Goal: Task Accomplishment & Management: Use online tool/utility

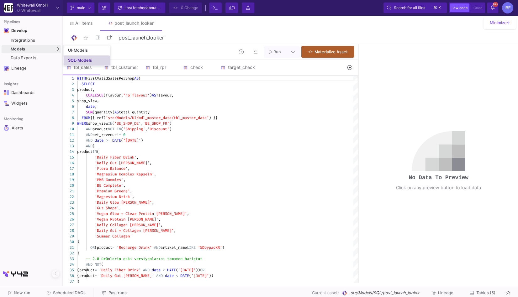
click at [74, 58] on div "SQL-Models" at bounding box center [80, 60] width 24 height 5
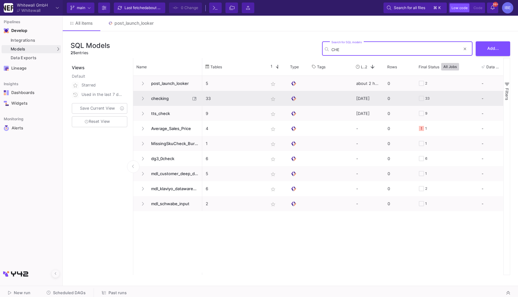
type input "CHE"
click at [159, 101] on span "checking" at bounding box center [168, 98] width 43 height 15
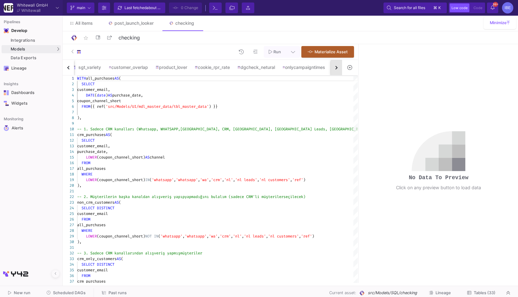
click at [334, 69] on button "button" at bounding box center [336, 67] width 11 height 15
click at [63, 66] on button "button" at bounding box center [68, 67] width 11 height 15
click at [341, 66] on button "button" at bounding box center [336, 67] width 11 height 15
click at [231, 70] on div "co_purchase" at bounding box center [223, 67] width 38 height 15
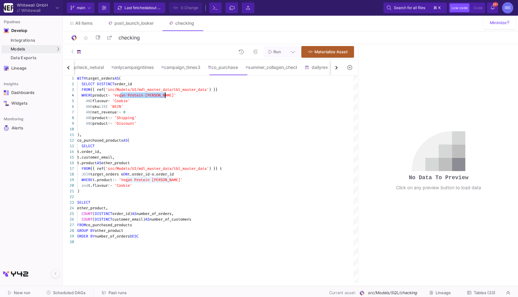
drag, startPoint x: 120, startPoint y: 96, endPoint x: 165, endPoint y: 95, distance: 44.9
click at [130, 101] on span "'Cookie'" at bounding box center [121, 101] width 18 height 5
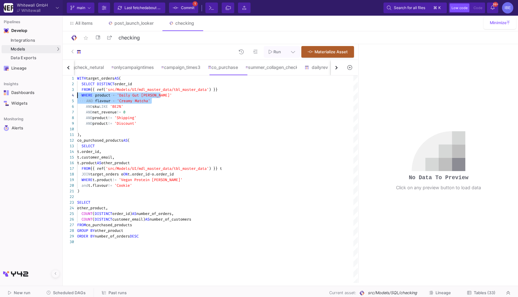
drag, startPoint x: 157, startPoint y: 100, endPoint x: 74, endPoint y: 93, distance: 82.9
click at [131, 96] on div "1 2 3 4 5 6 7 8 9 10 11 12 13 14 15 16 17 18 19 20 21 22 23 24 25 26 27 28 29 3…" at bounding box center [210, 180] width 295 height 208
click at [131, 96] on textarea "WITH target_orders AS ( SELECT DISTINCT order_id FROM {{ ref('src/Models/UI/mdl…" at bounding box center [131, 96] width 0 height 6
click at [122, 96] on span "'Daily Gut [PERSON_NAME]'" at bounding box center [139, 95] width 55 height 5
drag, startPoint x: 118, startPoint y: 95, endPoint x: 162, endPoint y: 96, distance: 43.3
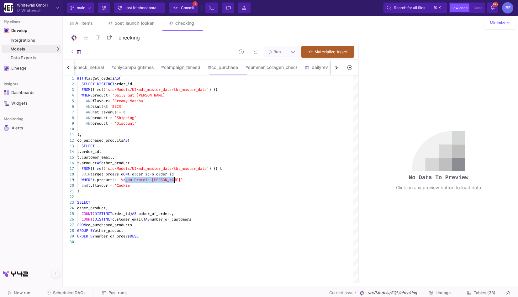
drag, startPoint x: 125, startPoint y: 179, endPoint x: 132, endPoint y: 179, distance: 6.9
paste textarea "Daily Gut"
drag, startPoint x: 118, startPoint y: 100, endPoint x: 149, endPoint y: 101, distance: 31.1
drag, startPoint x: 121, startPoint y: 186, endPoint x: 140, endPoint y: 186, distance: 18.8
paste textarea "[PERSON_NAME] Matcha"
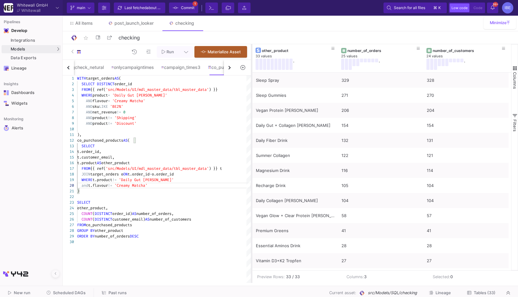
drag, startPoint x: 358, startPoint y: 146, endPoint x: 251, endPoint y: 145, distance: 107.0
click at [251, 145] on div at bounding box center [252, 163] width 2 height 239
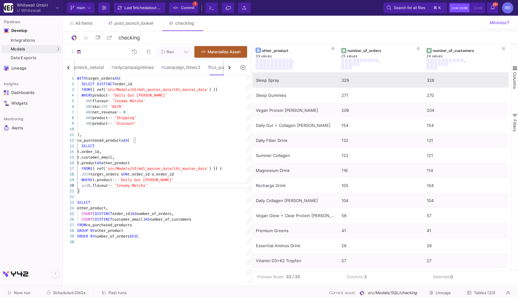
type textarea "), co_purchased_products AS ( SELECT t.order_id, t.customer_email, t.product AS…"
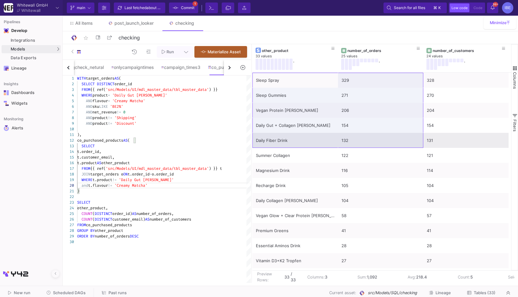
drag, startPoint x: 301, startPoint y: 83, endPoint x: 344, endPoint y: 141, distance: 72.0
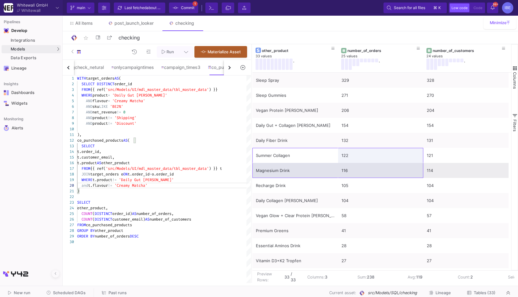
drag, startPoint x: 263, startPoint y: 153, endPoint x: 342, endPoint y: 170, distance: 80.2
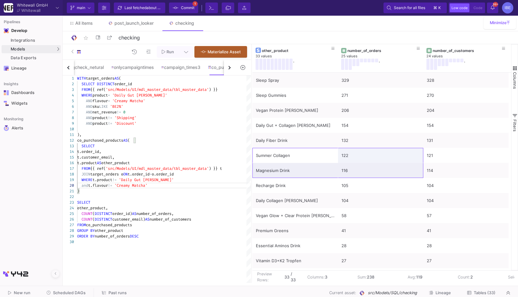
click at [231, 66] on button "button" at bounding box center [229, 67] width 11 height 15
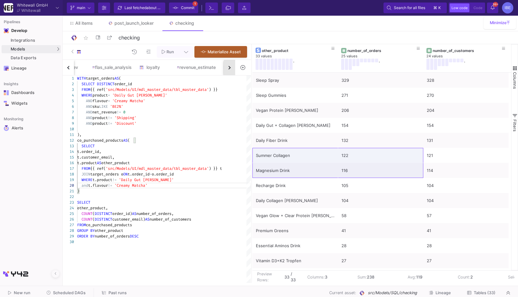
click at [231, 66] on button "button" at bounding box center [229, 67] width 11 height 15
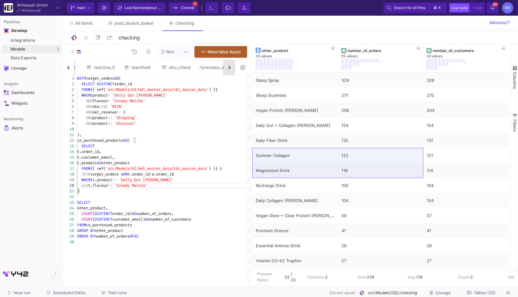
click at [231, 66] on button "button" at bounding box center [229, 67] width 11 height 15
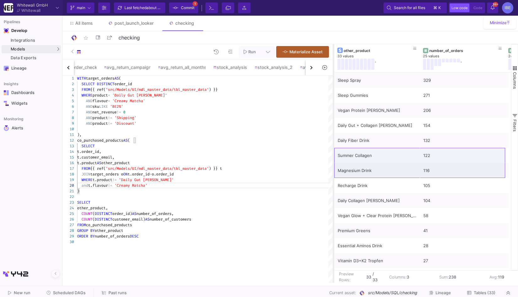
drag, startPoint x: 251, startPoint y: 83, endPoint x: 333, endPoint y: 79, distance: 82.0
click at [333, 79] on div at bounding box center [334, 163] width 2 height 239
click at [310, 67] on div "button" at bounding box center [310, 67] width 3 height 3
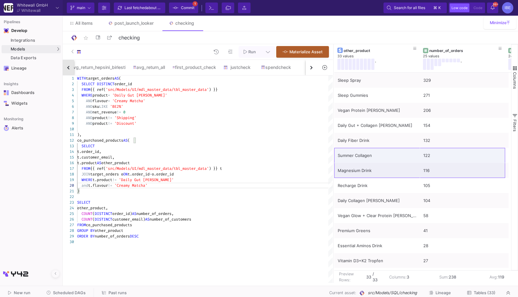
click at [70, 66] on button "button" at bounding box center [68, 67] width 11 height 15
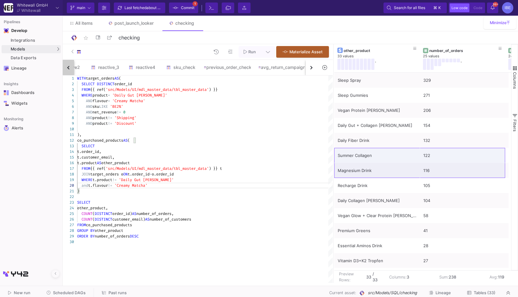
click at [70, 66] on button "button" at bounding box center [68, 67] width 11 height 15
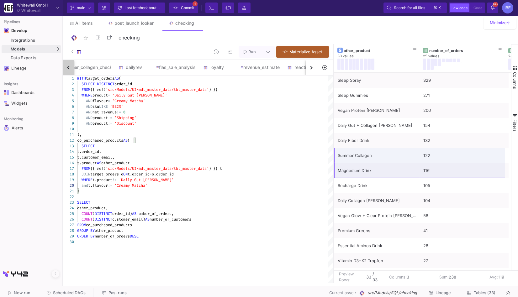
click at [70, 66] on button "button" at bounding box center [68, 67] width 11 height 15
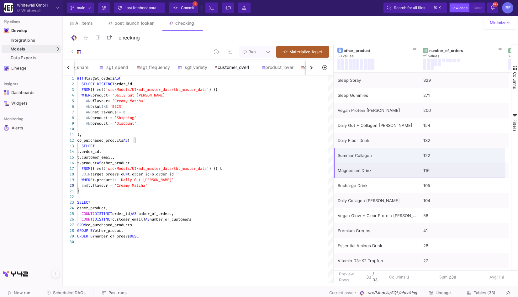
click at [238, 68] on div "customer_overlap" at bounding box center [234, 67] width 39 height 5
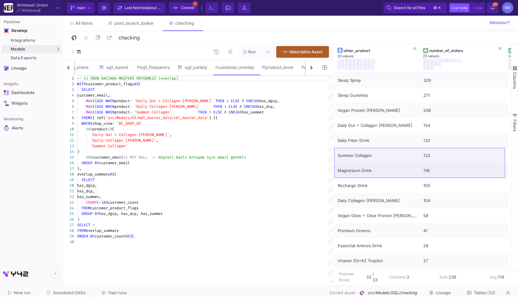
scroll to position [0, 0]
type textarea "-- 1) ÜRÜN BAZINDA MÜŞTERİ ÖRTÜŞMESİ (overlap) WITH customer_product_flags AS (…"
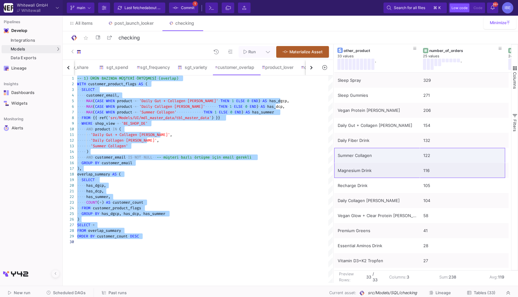
click at [127, 133] on span "Collagen" at bounding box center [129, 134] width 18 height 5
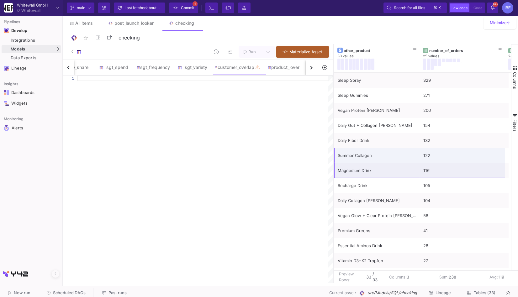
paste textarea "FROM customer_flavour_flags GROUP BY has_matcha, has_choco, has_cinnamon ) SELE…"
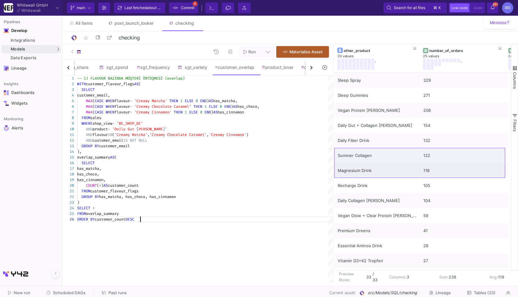
click at [156, 160] on div "overlap_summary AS (" at bounding box center [205, 158] width 256 height 6
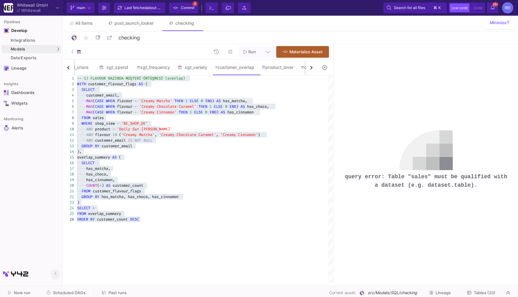
click at [57, 274] on button at bounding box center [56, 274] width 8 height 8
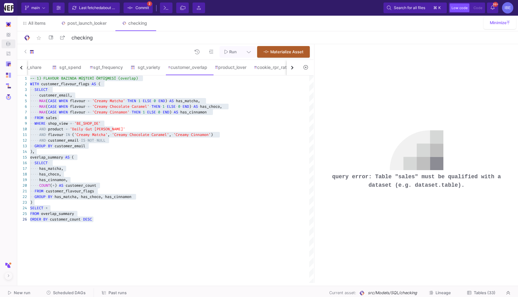
type textarea "FROM customer_flavour_flags GROUP BY has_matcha, has_choco, has_cinnamon ) SELE…"
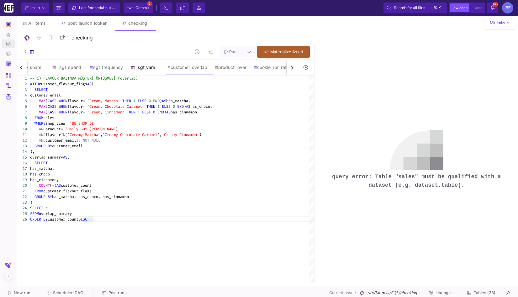
click at [152, 68] on div "sgt_variety" at bounding box center [146, 67] width 30 height 5
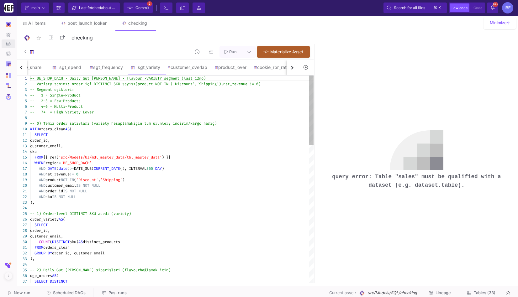
type textarea "SELECT order_id, customer_email, sku FROM {{ ref('src/Models/UI/mdl_master_data…"
click at [132, 157] on span "'src/Models/UI/mdl_master_data/tbl_master_data'" at bounding box center [110, 157] width 103 height 5
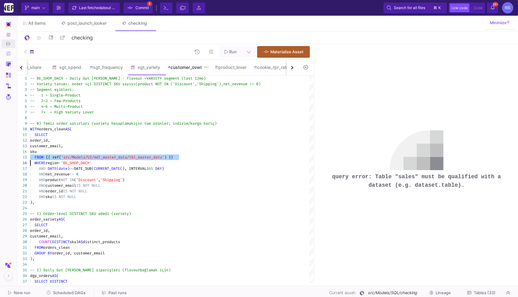
click at [179, 68] on div "customer_overlap" at bounding box center [187, 67] width 39 height 5
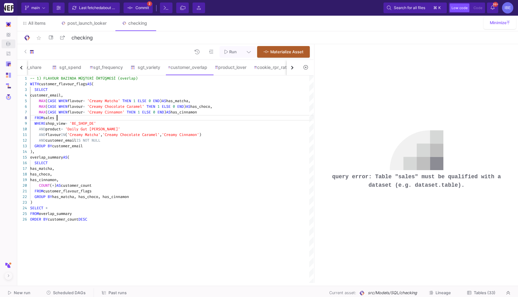
click at [100, 117] on div "FROM sales" at bounding box center [172, 118] width 284 height 6
paste textarea "{{ ref('src/Models/UI/mdl_master_data/tbl_master_data') }}"
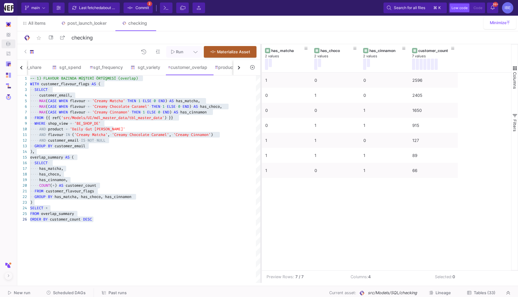
drag, startPoint x: 314, startPoint y: 115, endPoint x: 259, endPoint y: 113, distance: 54.6
click at [260, 113] on div at bounding box center [261, 163] width 2 height 239
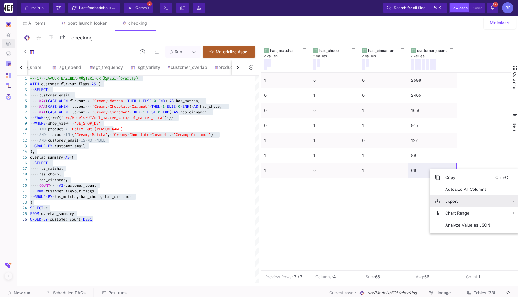
click at [455, 203] on span "Export" at bounding box center [468, 201] width 55 height 12
click at [419, 212] on span "Excel Export" at bounding box center [408, 216] width 35 height 12
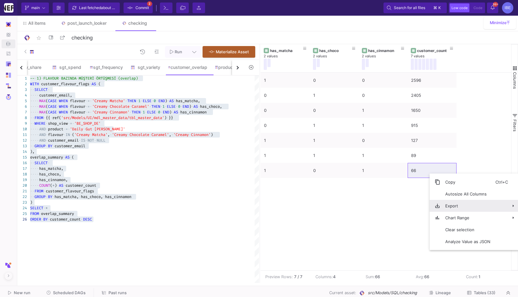
click at [458, 206] on span "Export" at bounding box center [468, 206] width 55 height 12
click at [419, 211] on span "CSV Export" at bounding box center [408, 209] width 35 height 12
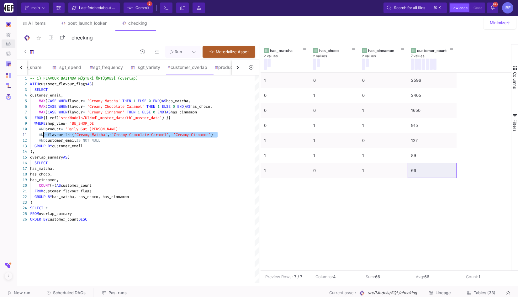
type textarea "-- 1) FLAVOUR BAZINDA MÜŞTERİ ÖRTÜŞMESİ (overlap) WITH customer_flavour_flags A…"
drag, startPoint x: 227, startPoint y: 134, endPoint x: 35, endPoint y: 130, distance: 191.8
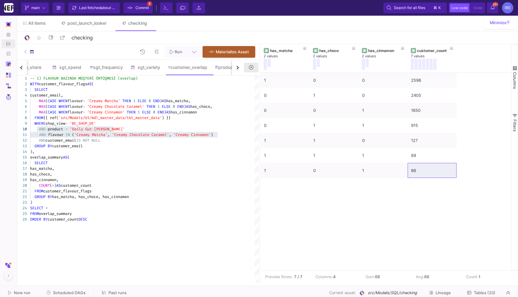
click at [254, 70] on button at bounding box center [251, 68] width 14 height 10
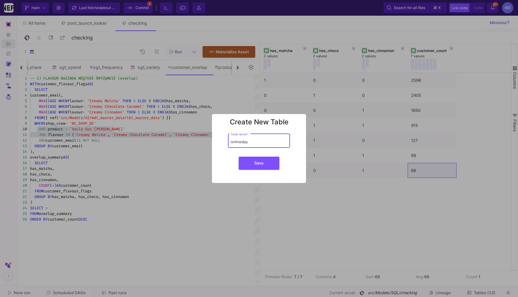
type input "onlineday"
click at [239, 157] on button "Save" at bounding box center [259, 163] width 41 height 13
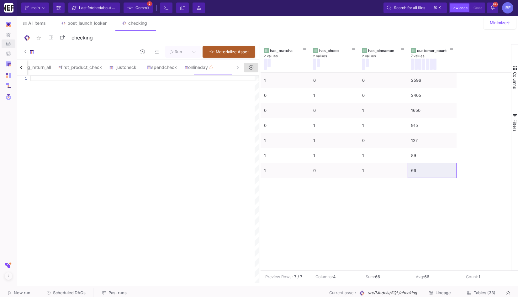
click at [233, 85] on div at bounding box center [144, 180] width 229 height 208
paste textarea "SELECT flavour, first_day, last_day, active_days, DATE_DIFF(last_day, first_day…"
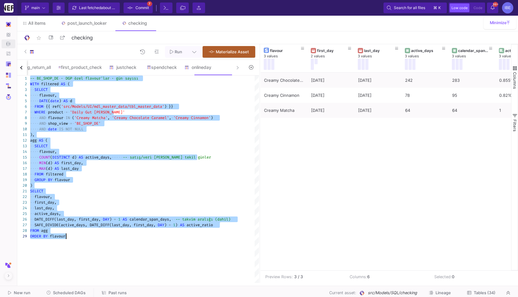
click at [375, 140] on div "Creamy Chocolate Caramel [DATE] [DATE] 242 283 0.8551236749116607 Creamy Cinnam…" at bounding box center [386, 172] width 251 height 198
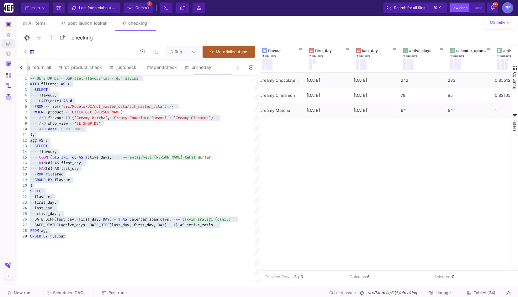
scroll to position [0, 0]
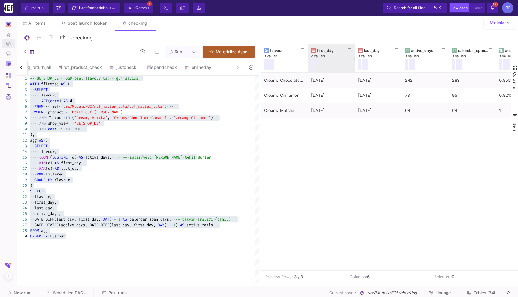
click at [308, 59] on div "first_day 2 values" at bounding box center [331, 58] width 47 height 28
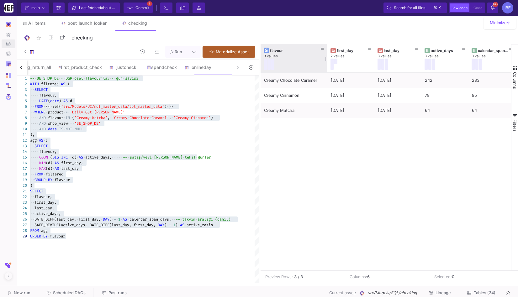
drag, startPoint x: 307, startPoint y: 57, endPoint x: 327, endPoint y: 56, distance: 19.8
click at [327, 56] on div at bounding box center [327, 58] width 3 height 28
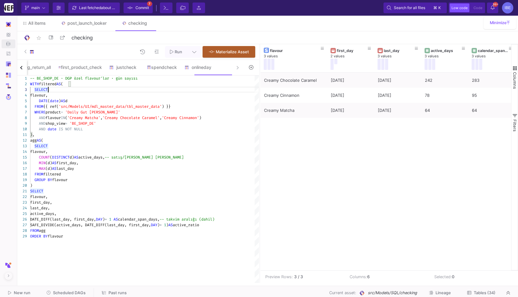
type textarea "-- BE_SHOP_DE · DGP özel flavour'lar · gün sayısı WITH filtered AS ( SELECT fla…"
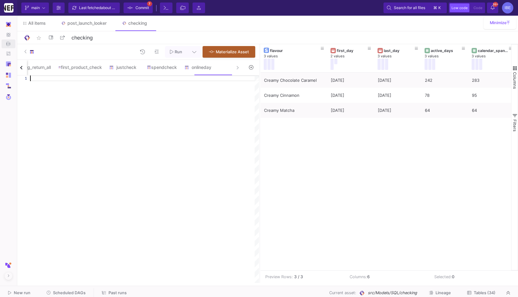
paste textarea "ORDER BY sale_days DESC, flavour;"
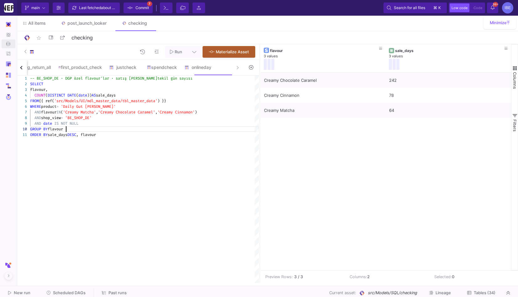
click at [201, 138] on div "-- BE_SHOP_DE · DGP özel flavour'lar · satış [PERSON_NAME] tekil gün sayısı SEL…" at bounding box center [144, 180] width 229 height 208
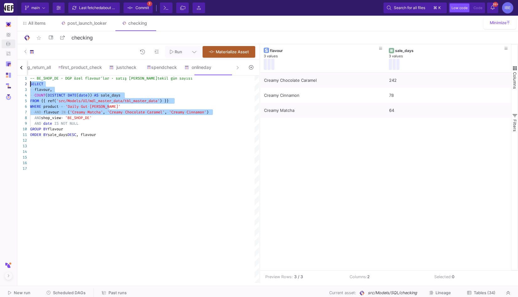
drag, startPoint x: 223, startPoint y: 111, endPoint x: 24, endPoint y: 83, distance: 201.5
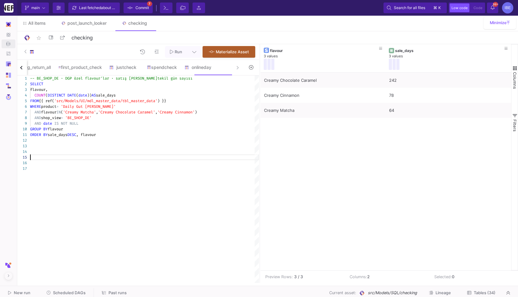
click at [65, 160] on div at bounding box center [144, 163] width 229 height 6
paste textarea "SELECT flavour, COUNT(DISTINCT DATE(date)) AS sale_days FROM {{ ref('src/Models…"
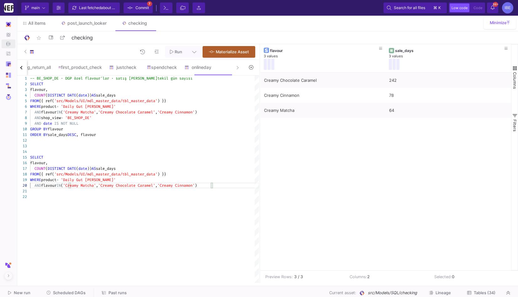
click at [53, 160] on div "flavour," at bounding box center [144, 163] width 229 height 6
click at [54, 162] on div "flavour," at bounding box center [144, 163] width 229 height 6
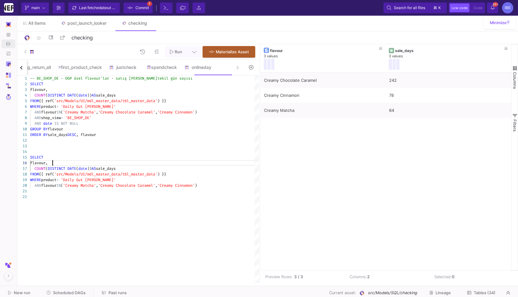
click at [54, 162] on div "flavour," at bounding box center [144, 163] width 229 height 6
click at [48, 164] on span "flavour," at bounding box center [39, 163] width 18 height 5
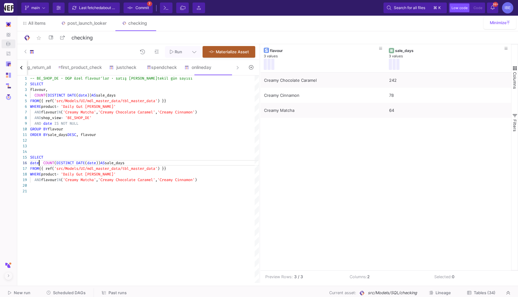
scroll to position [29, 9]
click at [31, 165] on span "date" at bounding box center [34, 163] width 9 height 5
drag, startPoint x: 65, startPoint y: 164, endPoint x: 155, endPoint y: 164, distance: 90.0
drag, startPoint x: 110, startPoint y: 181, endPoint x: 73, endPoint y: 181, distance: 37.7
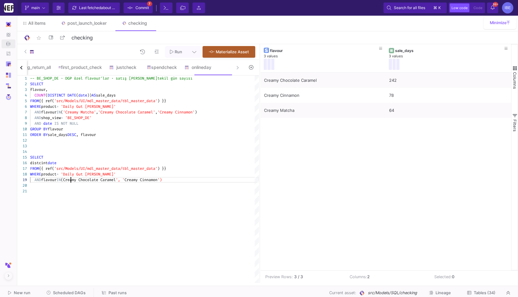
scroll to position [45, 43]
drag, startPoint x: 129, startPoint y: 182, endPoint x: 172, endPoint y: 182, distance: 43.3
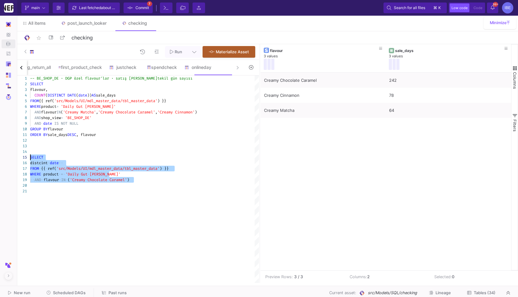
drag, startPoint x: 171, startPoint y: 184, endPoint x: 14, endPoint y: 160, distance: 158.4
click at [14, 160] on mat-sidenav-container "Pipelines Develop Integrations Models Models UI-Models SQL-Models Data Exports …" at bounding box center [259, 141] width 518 height 283
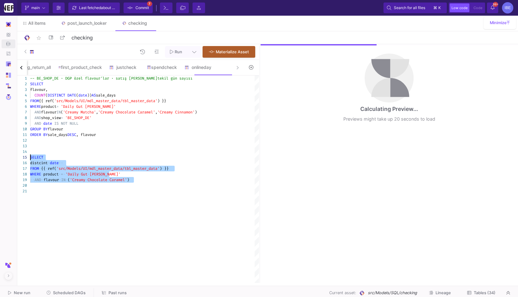
click at [34, 164] on span "distcint" at bounding box center [39, 163] width 18 height 5
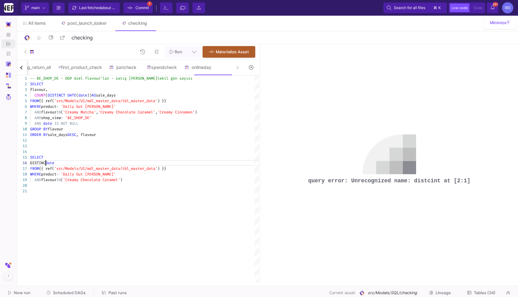
scroll to position [29, 18]
drag, startPoint x: 41, startPoint y: 151, endPoint x: 93, endPoint y: 189, distance: 64.8
click at [93, 189] on div "-- BE_SHOP_DE · DGP özel flavour'lar · satış [PERSON_NAME] tekil gün sayısı SEL…" at bounding box center [144, 180] width 229 height 208
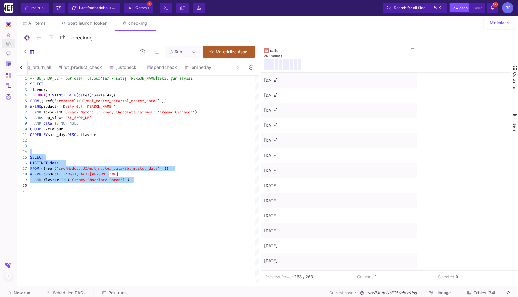
click at [96, 121] on div "AND date IS NOT NULL" at bounding box center [144, 124] width 229 height 6
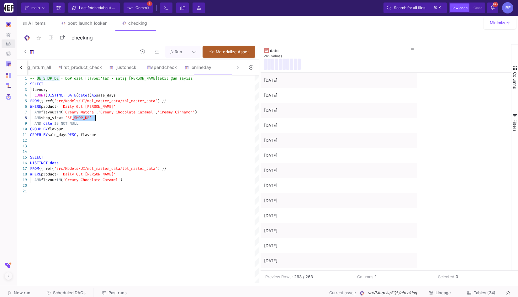
click at [96, 121] on div "AND date IS NOT NULL" at bounding box center [144, 124] width 229 height 6
click at [142, 182] on div "AND flavour IN ( 'Creamy Chocolate Caramel' )" at bounding box center [144, 180] width 229 height 6
type textarea "ORDER BY sale_days DESC, flavour SELECT DISTINCT date FROM {{ ref('src/Models/U…"
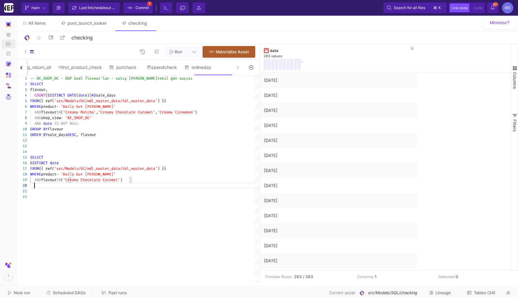
paste textarea "Editor content;Press Alt+F1 for Accessibility Options."
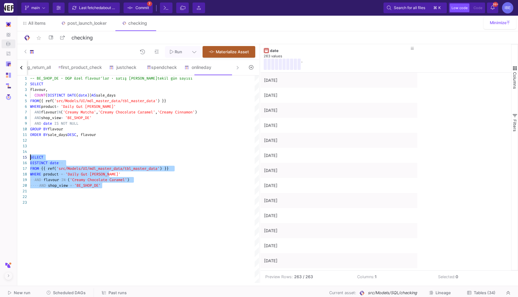
drag, startPoint x: 139, startPoint y: 187, endPoint x: 29, endPoint y: 160, distance: 113.1
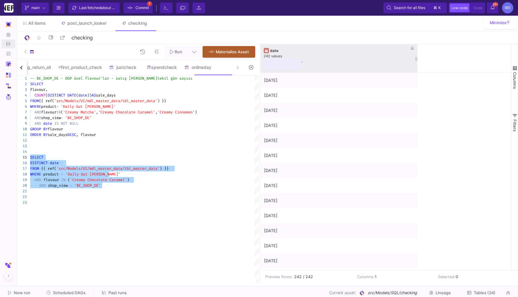
click at [343, 57] on div "242 values" at bounding box center [339, 56] width 151 height 5
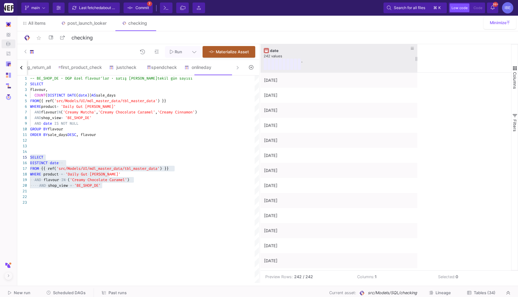
click at [343, 57] on div "242 values" at bounding box center [339, 56] width 151 height 5
click at [324, 50] on div "date" at bounding box center [340, 50] width 141 height 5
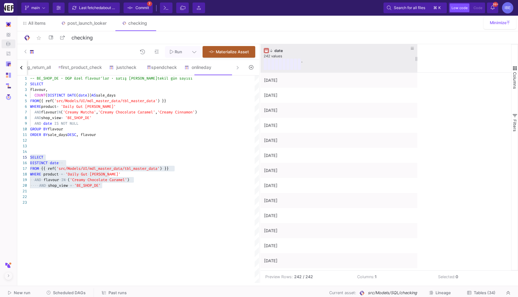
click at [324, 50] on div "date" at bounding box center [340, 50] width 141 height 5
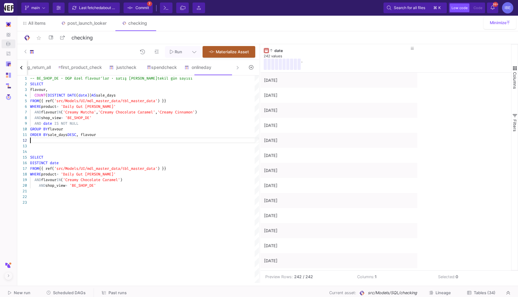
type textarea "-- BE_SHOP_DE · DGP özel flavour'lar · satış [PERSON_NAME] tekil gün sayısı SEL…"
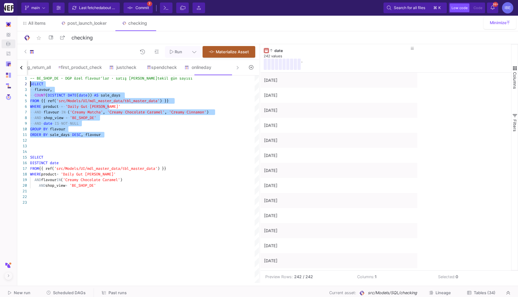
drag, startPoint x: 121, startPoint y: 142, endPoint x: 23, endPoint y: 86, distance: 113.2
click at [23, 86] on div "1 2 3 4 5 6 7 8 9 10 11 12 13 14 15 16 17 18 19 22 20 21 23 -- BE_SHOP_DE · DGP…" at bounding box center [137, 180] width 243 height 208
